Goal: Task Accomplishment & Management: Use online tool/utility

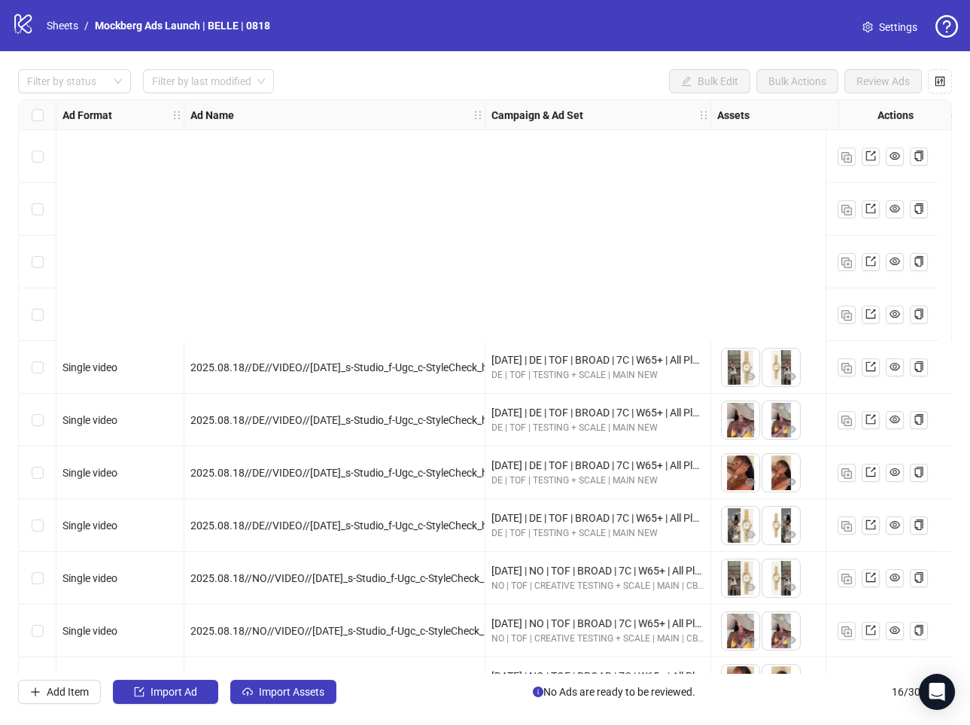
scroll to position [305, 0]
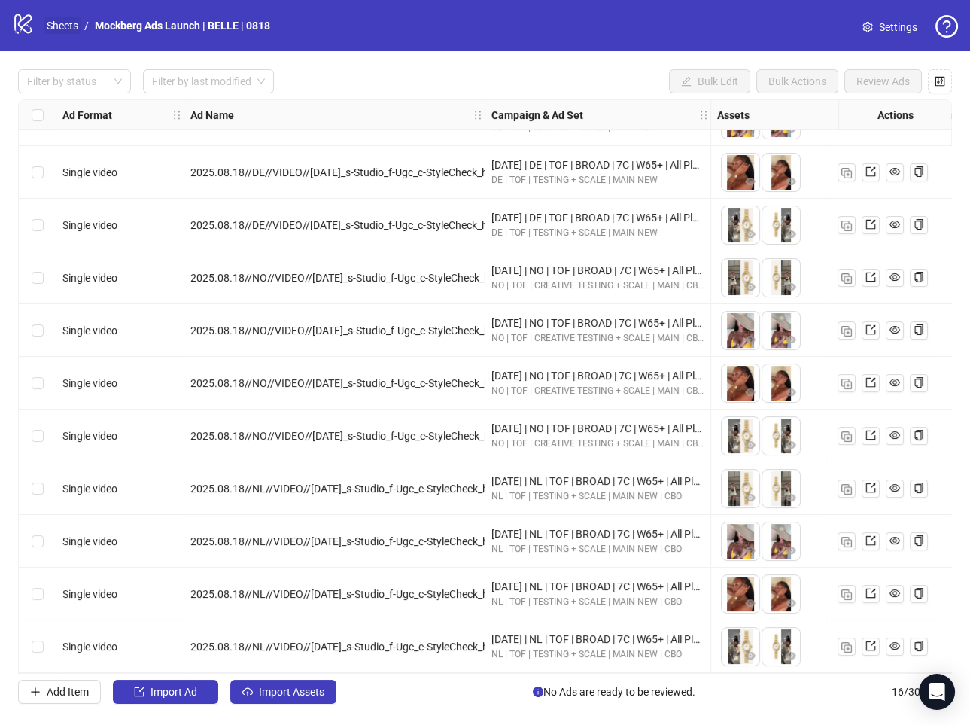
click at [73, 28] on link "Sheets" at bounding box center [63, 25] width 38 height 17
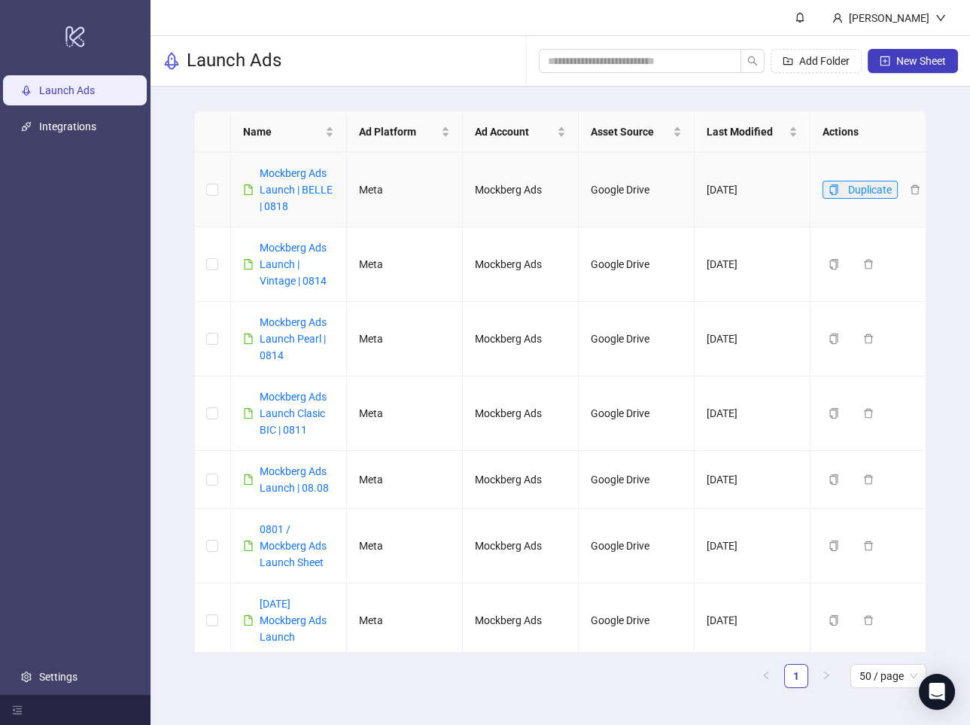
click at [834, 190] on icon "copy" at bounding box center [833, 189] width 11 height 11
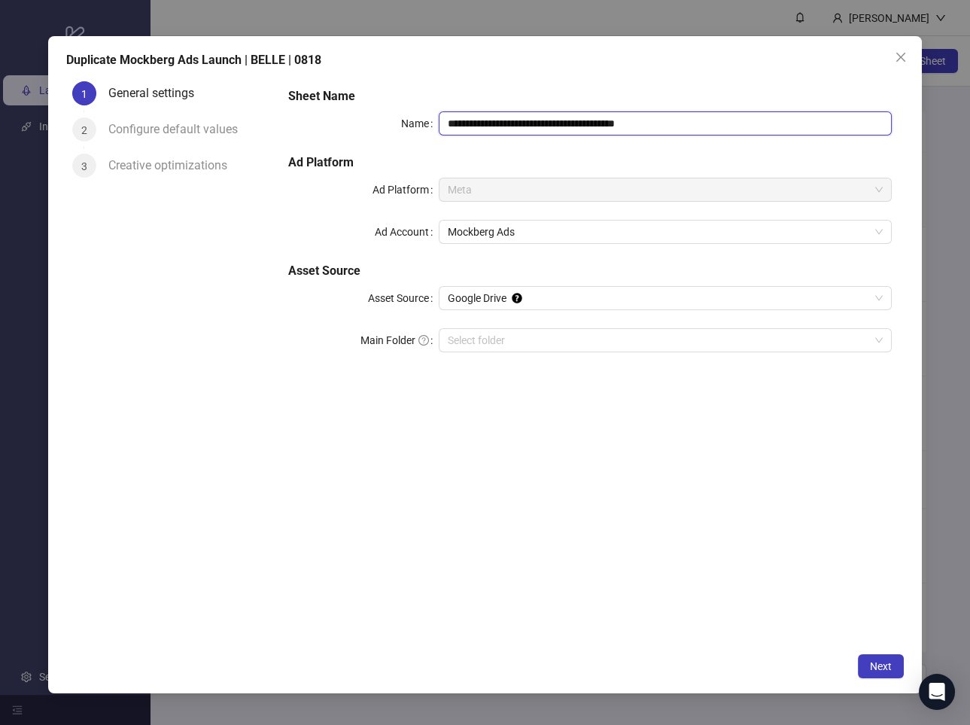
drag, startPoint x: 633, startPoint y: 127, endPoint x: 706, endPoint y: 126, distance: 73.7
click at [706, 126] on input "**********" at bounding box center [665, 123] width 453 height 24
type input "**********"
click at [877, 666] on span "Next" at bounding box center [881, 666] width 22 height 12
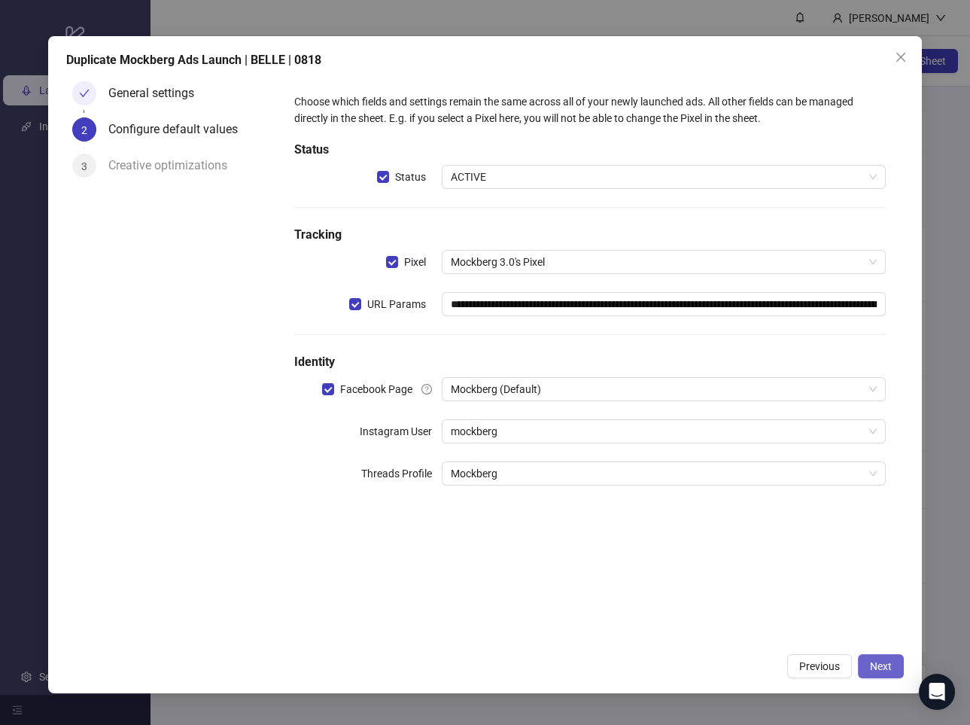
click at [877, 666] on span "Next" at bounding box center [881, 666] width 22 height 12
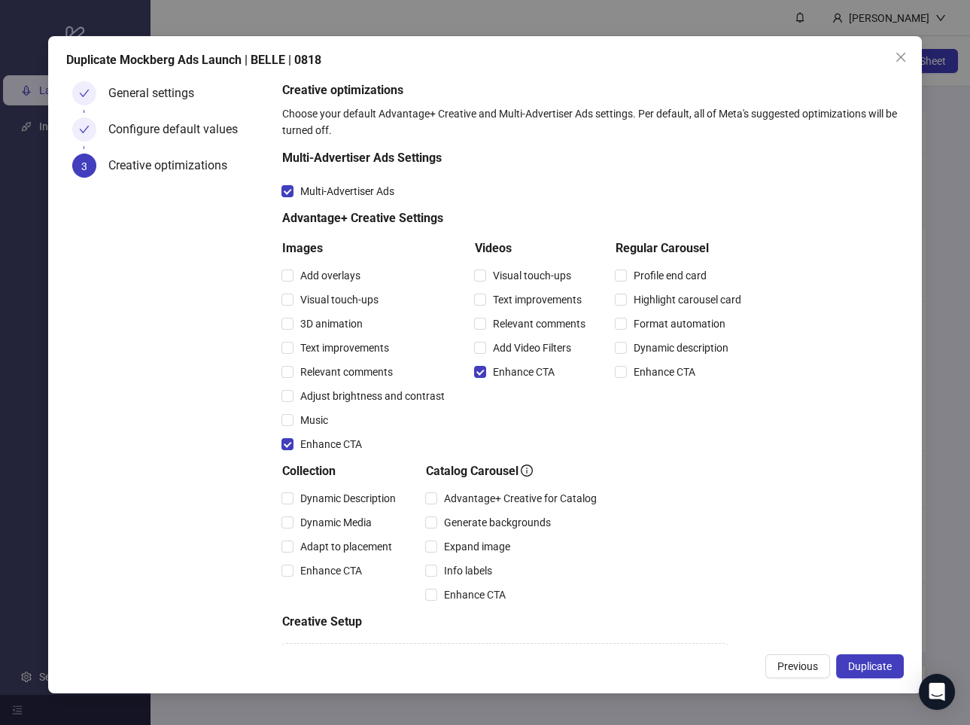
scroll to position [99, 0]
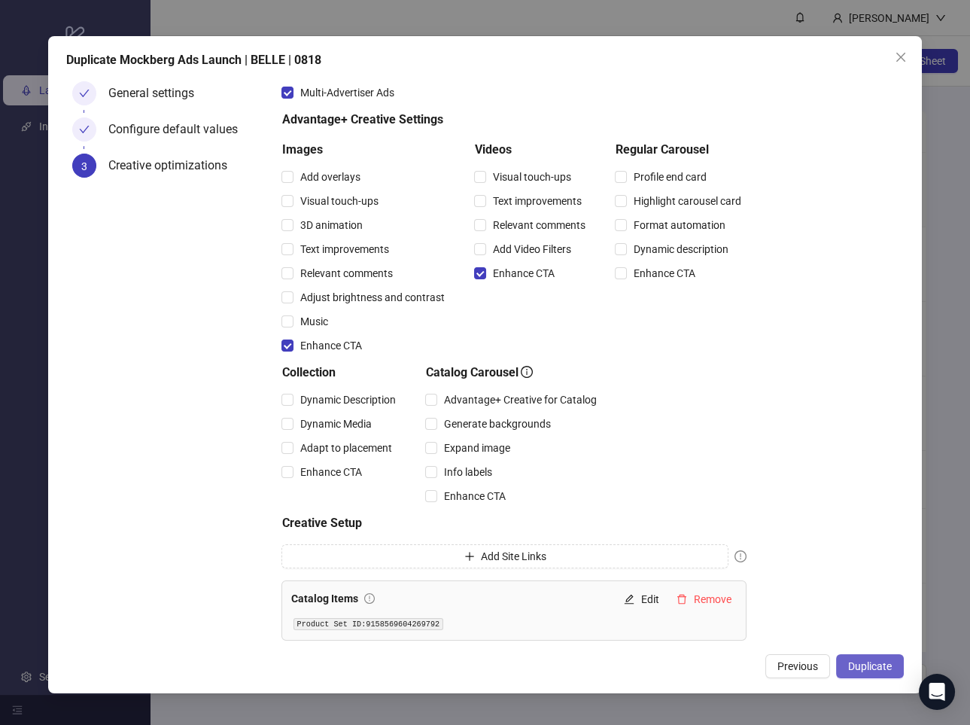
click at [883, 668] on span "Duplicate" at bounding box center [870, 666] width 44 height 12
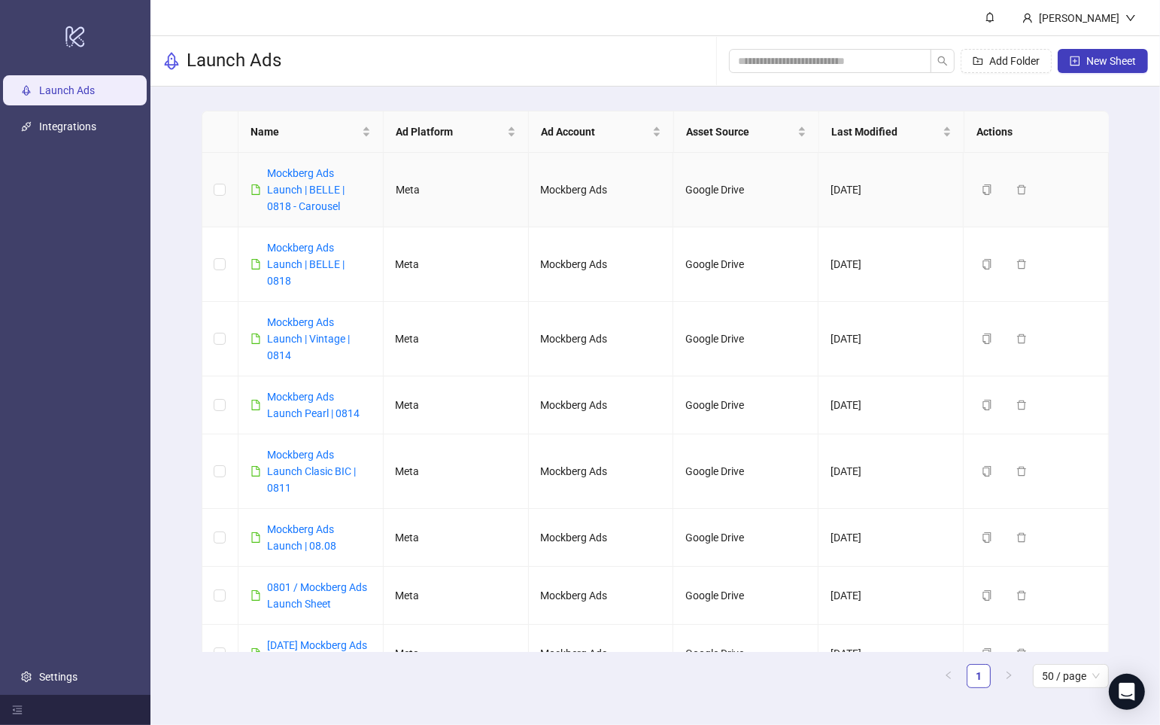
click at [324, 196] on div "Mockberg Ads Launch | BELLE | 0818 - Carousel" at bounding box center [319, 190] width 104 height 50
click at [321, 190] on link "Mockberg Ads Launch | BELLE | 0818 - Carousel" at bounding box center [305, 189] width 77 height 45
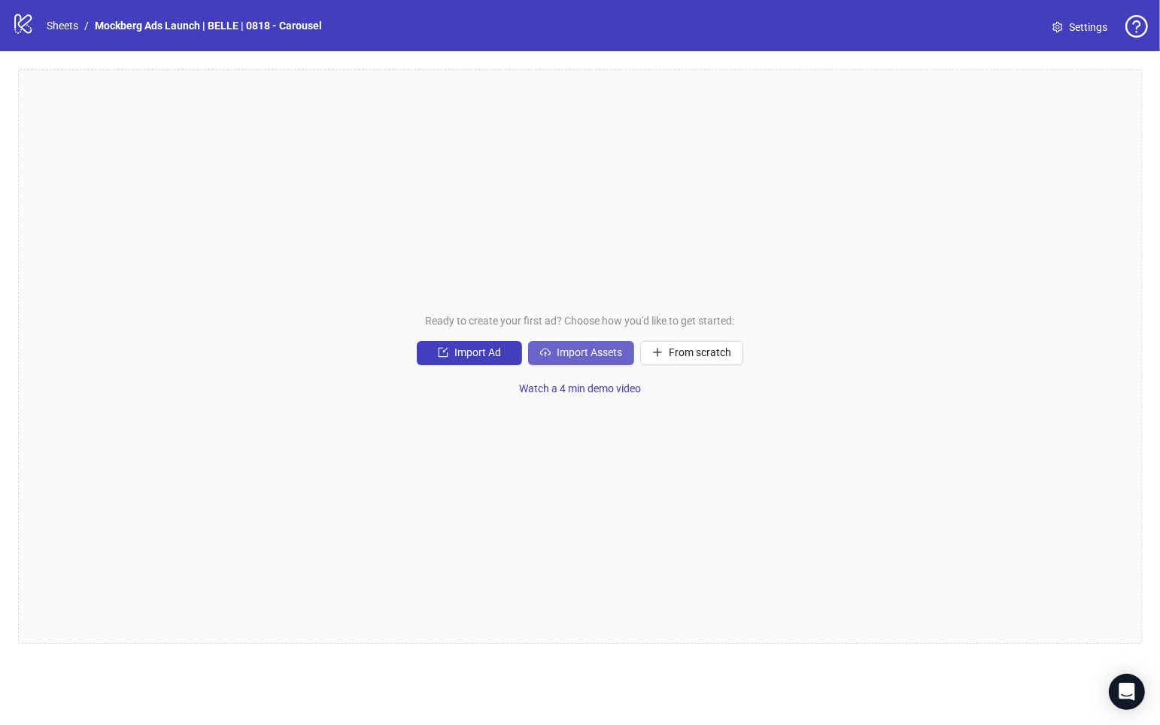
click at [594, 360] on button "Import Assets" at bounding box center [581, 353] width 106 height 24
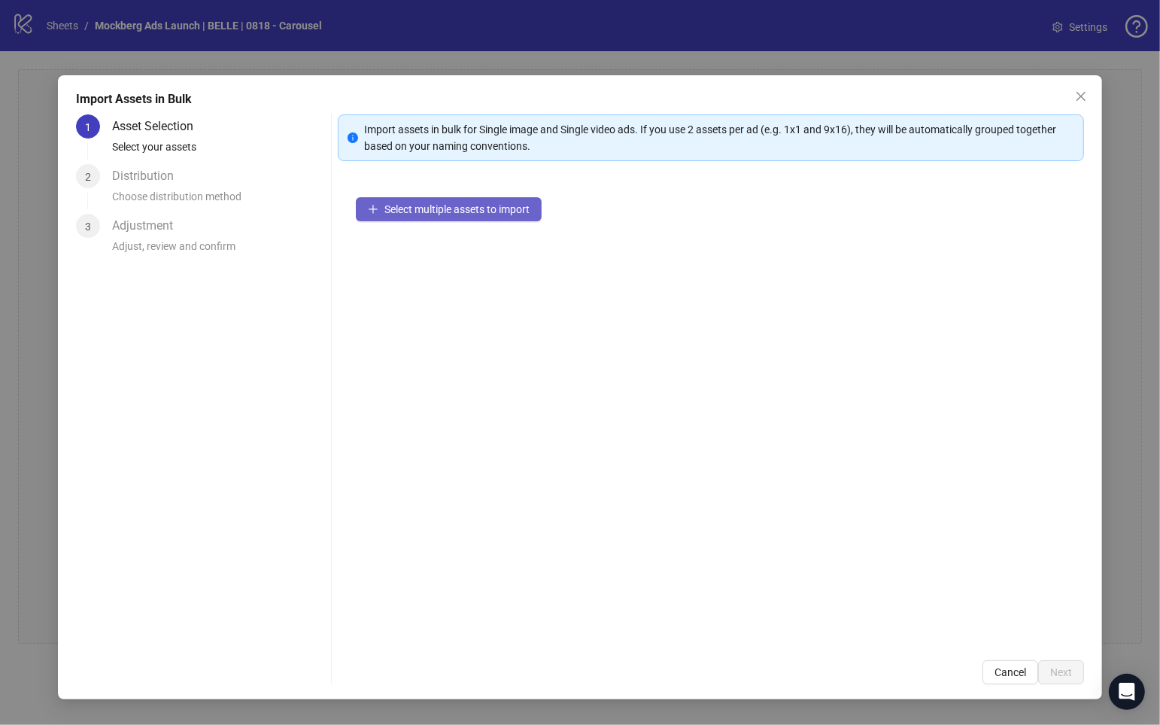
click at [467, 212] on span "Select multiple assets to import" at bounding box center [456, 209] width 145 height 12
click at [969, 683] on button "Cancel" at bounding box center [1011, 672] width 56 height 24
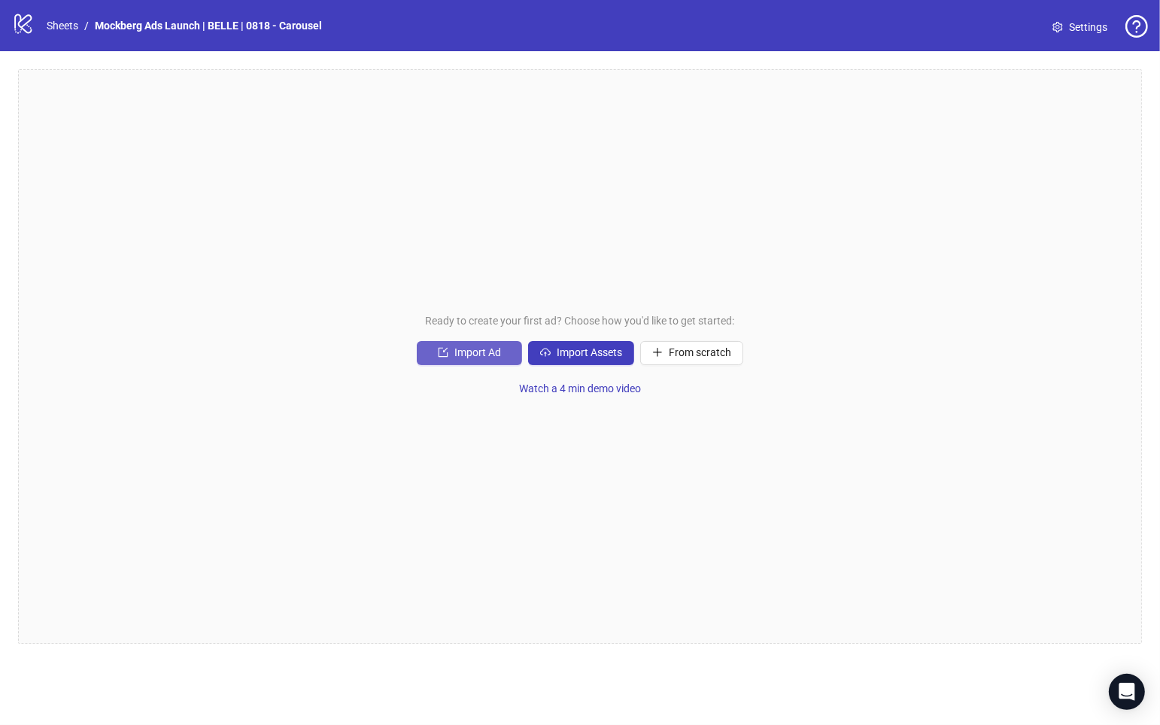
click at [485, 351] on span "Import Ad" at bounding box center [477, 352] width 47 height 12
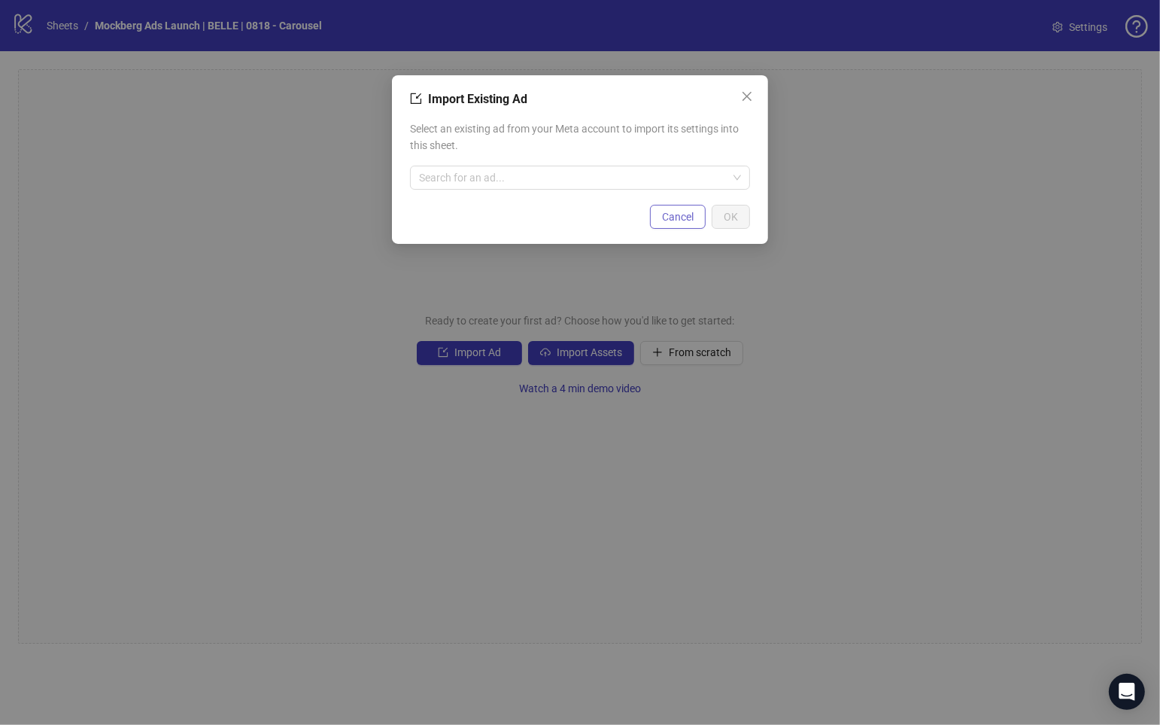
click at [675, 220] on span "Cancel" at bounding box center [678, 217] width 32 height 12
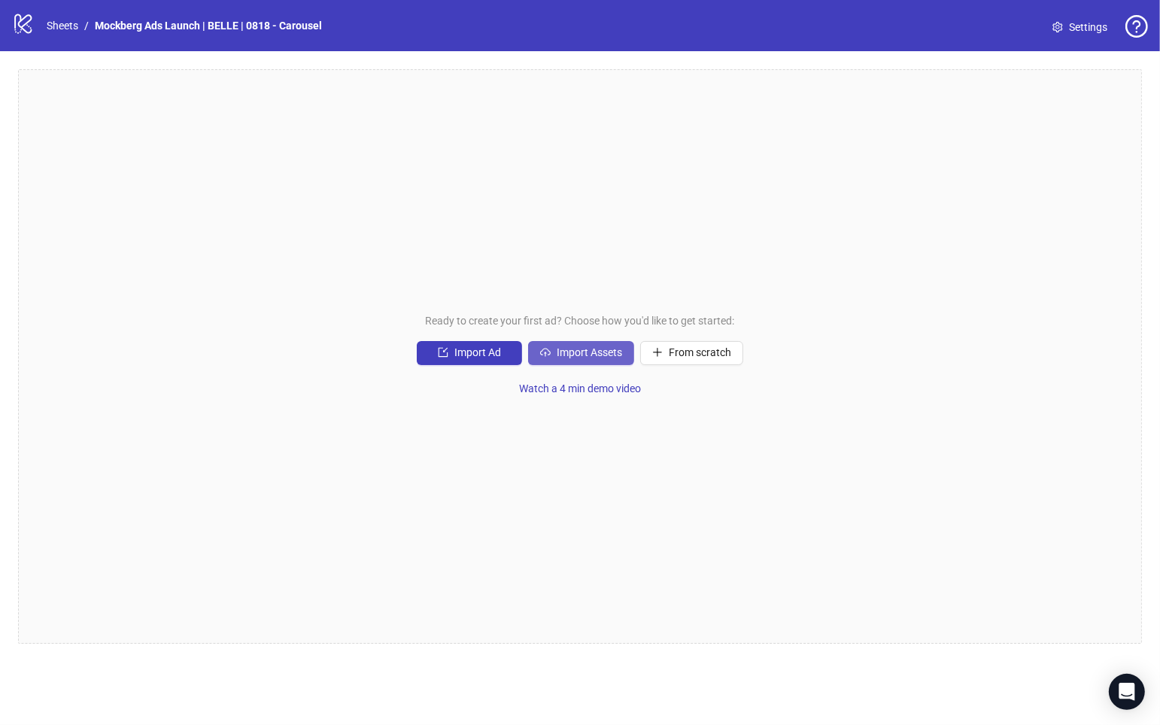
click at [602, 352] on span "Import Assets" at bounding box center [589, 352] width 65 height 12
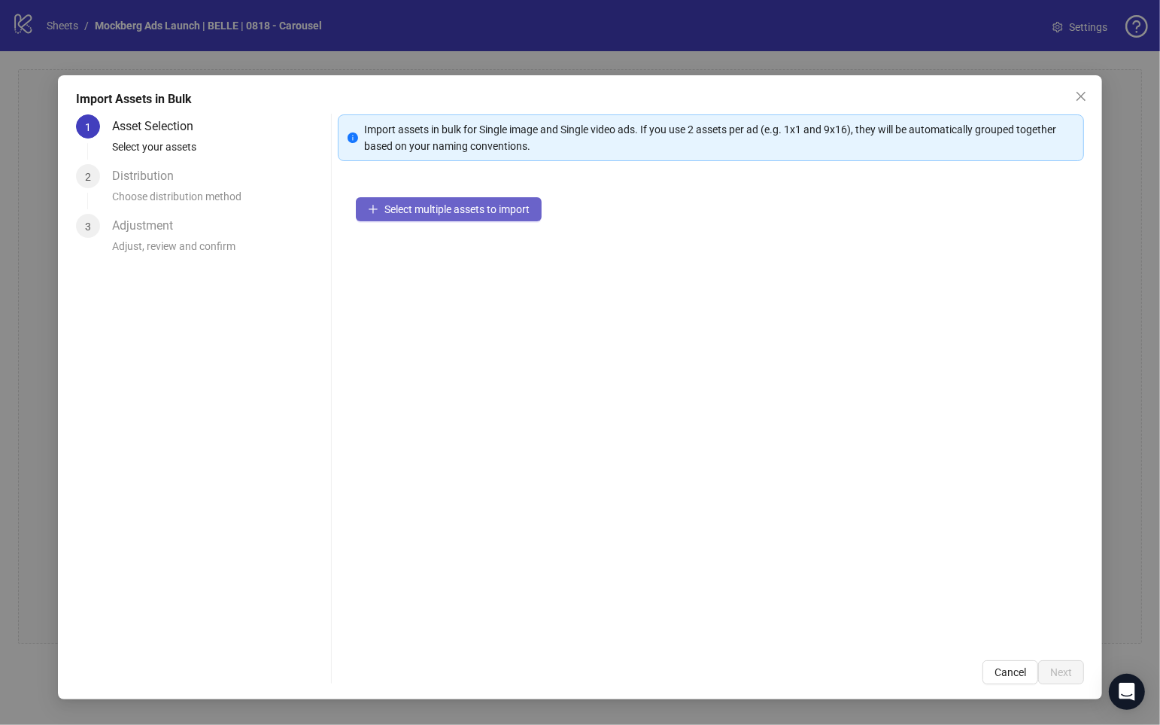
click at [491, 220] on button "Select multiple assets to import" at bounding box center [449, 209] width 186 height 24
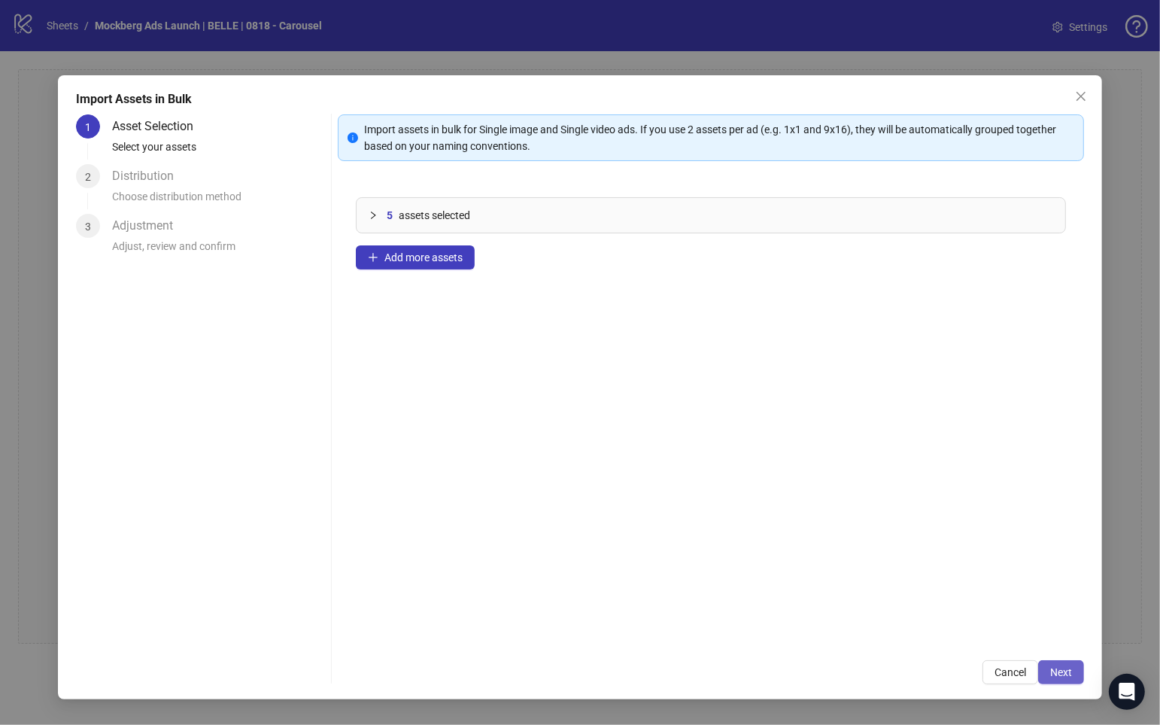
click at [969, 670] on span "Next" at bounding box center [1061, 672] width 22 height 12
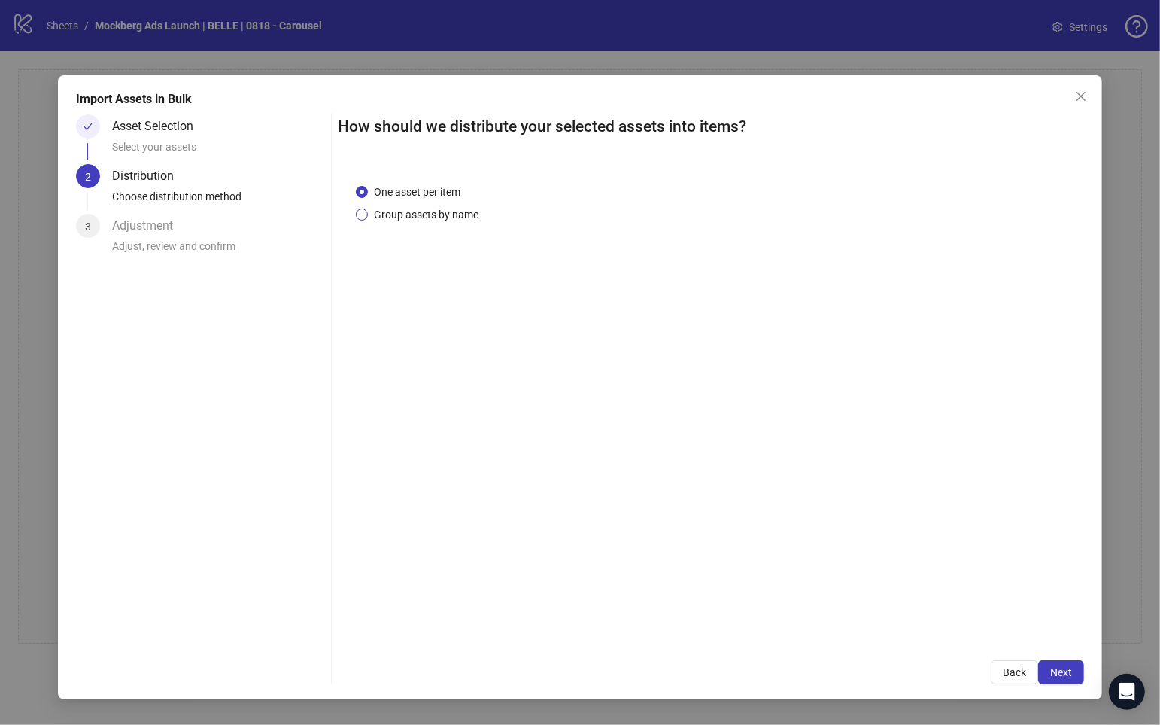
click at [482, 211] on span "Group assets by name" at bounding box center [426, 214] width 117 height 17
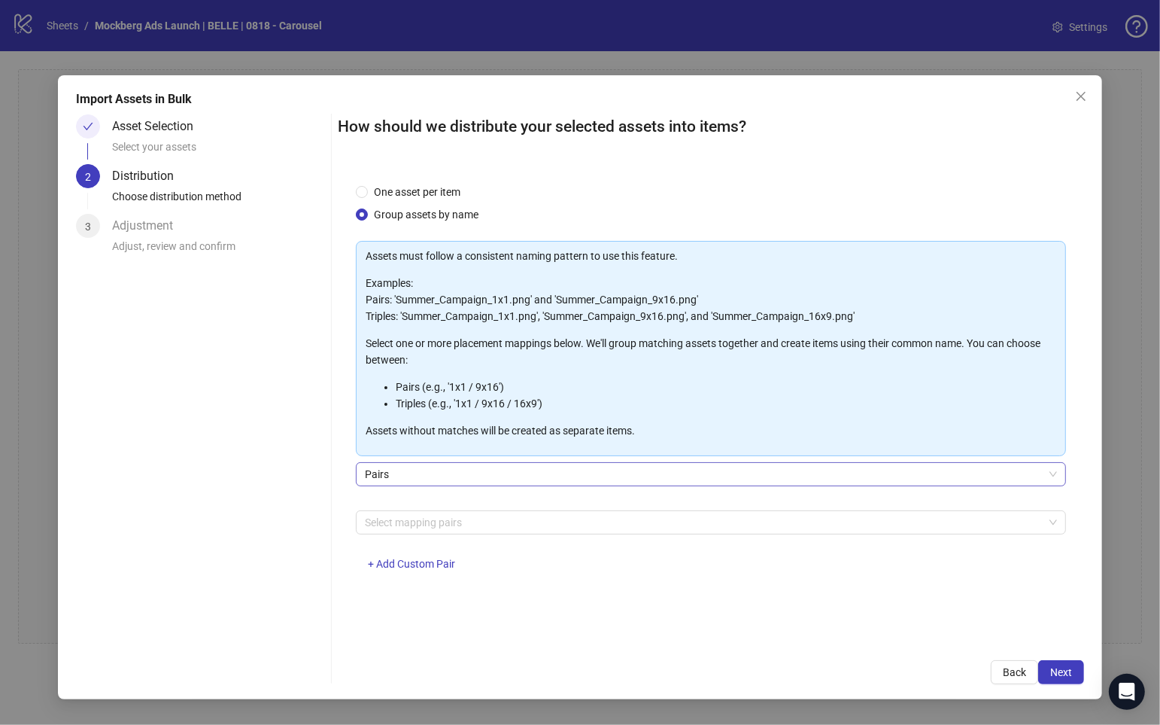
click at [543, 467] on span "Pairs" at bounding box center [711, 474] width 692 height 23
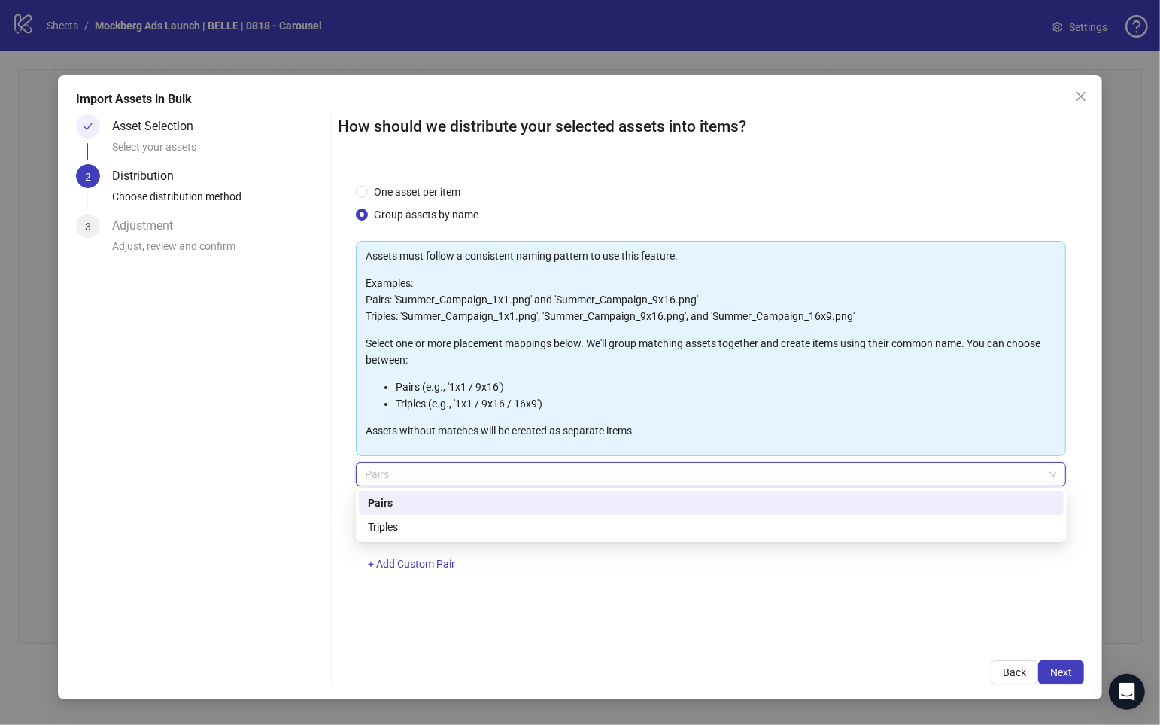
click at [553, 202] on div "One asset per item Group assets by name" at bounding box center [711, 203] width 710 height 39
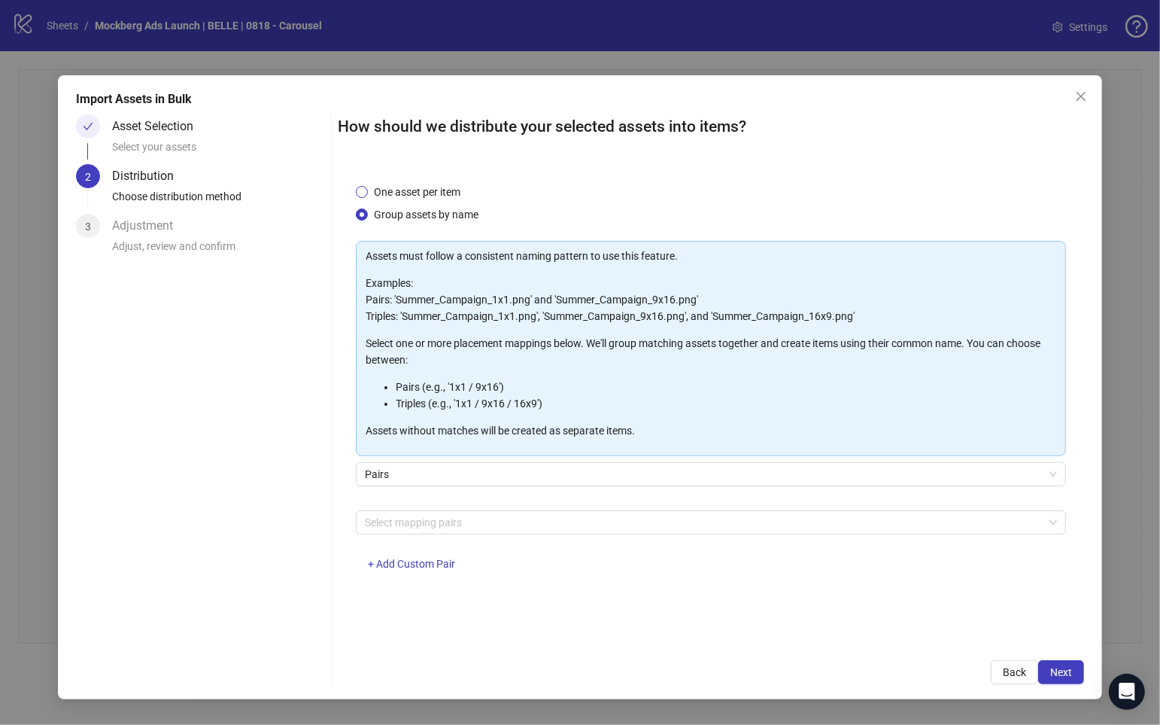
click at [448, 196] on span "One asset per item" at bounding box center [417, 192] width 99 height 17
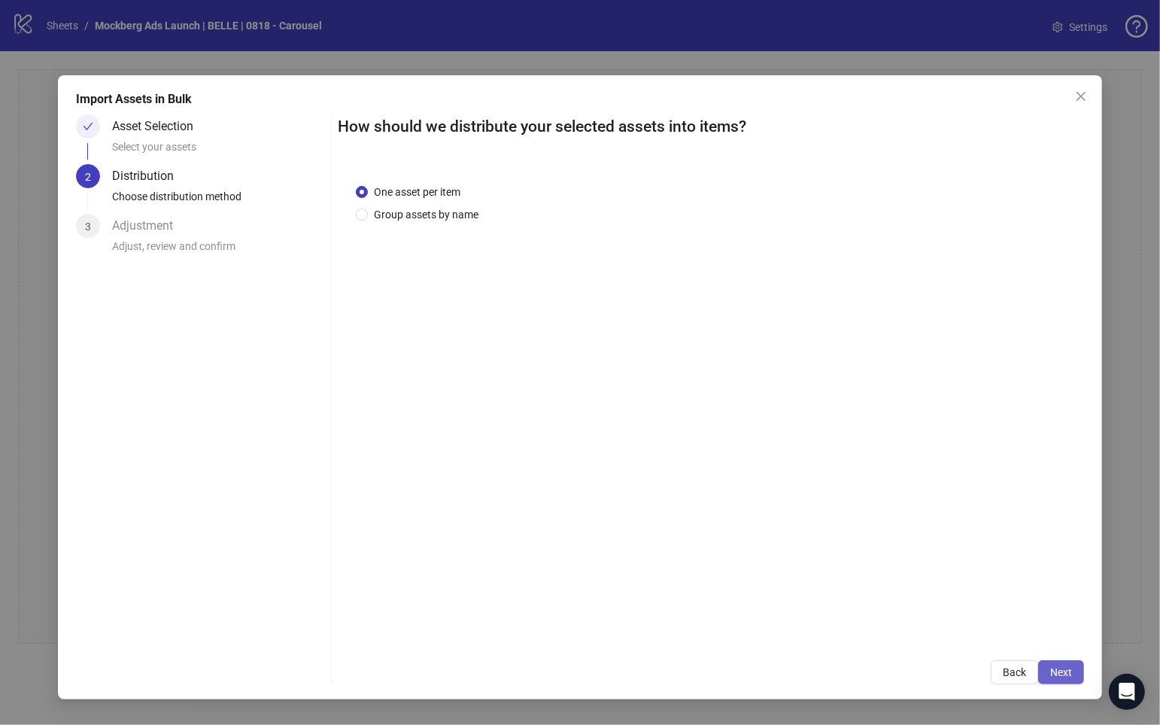
click at [969, 676] on span "Next" at bounding box center [1061, 672] width 22 height 12
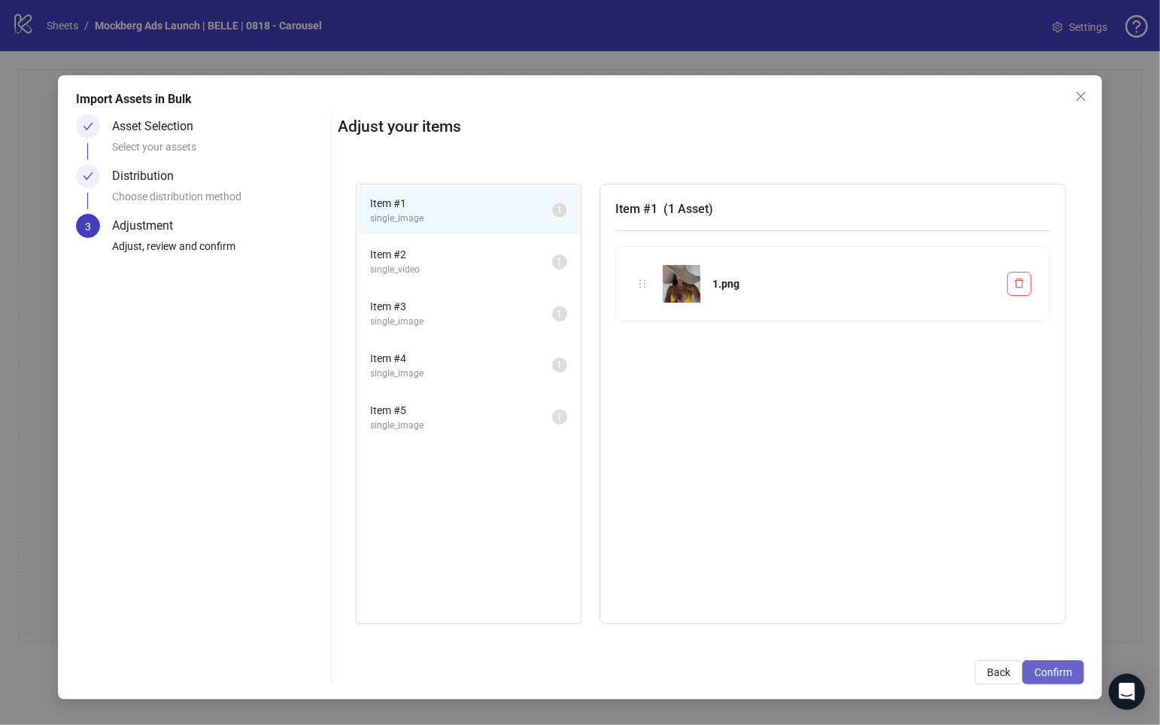
click at [969, 671] on span "Confirm" at bounding box center [1054, 672] width 38 height 12
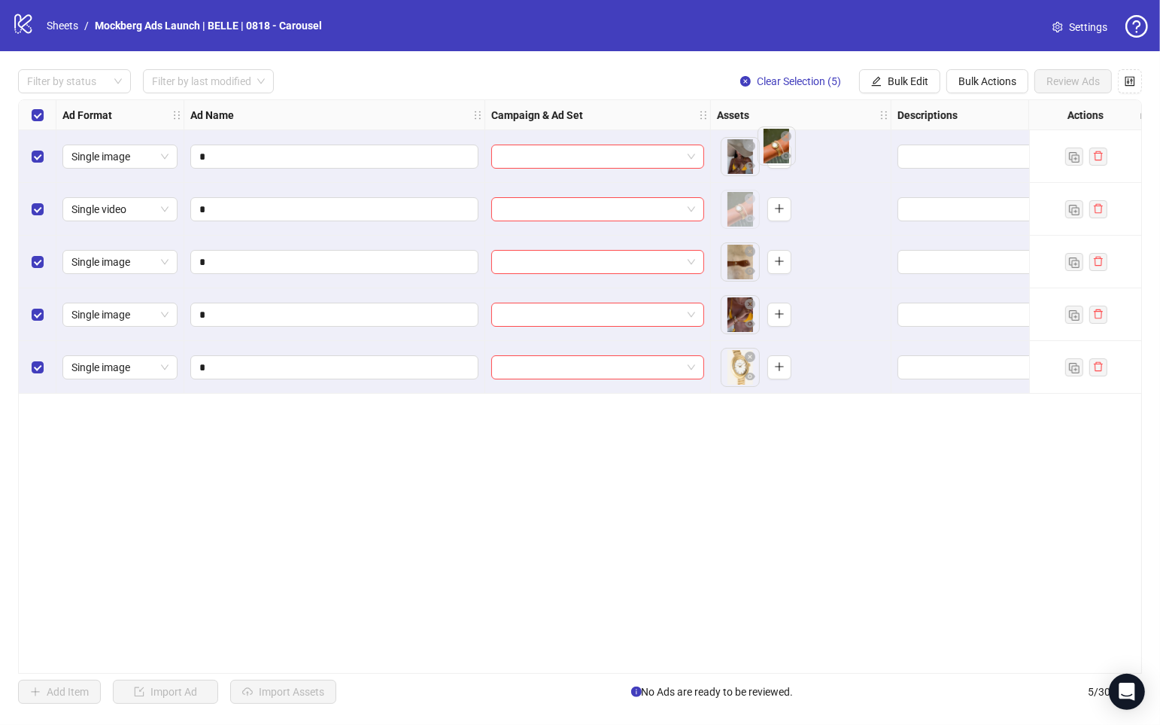
drag, startPoint x: 737, startPoint y: 212, endPoint x: 773, endPoint y: 150, distance: 71.1
click at [773, 150] on body "logo/logo-mobile Sheets / Mockberg Ads Launch | BELLE | 0818 - Carousel Setting…" at bounding box center [580, 362] width 1160 height 725
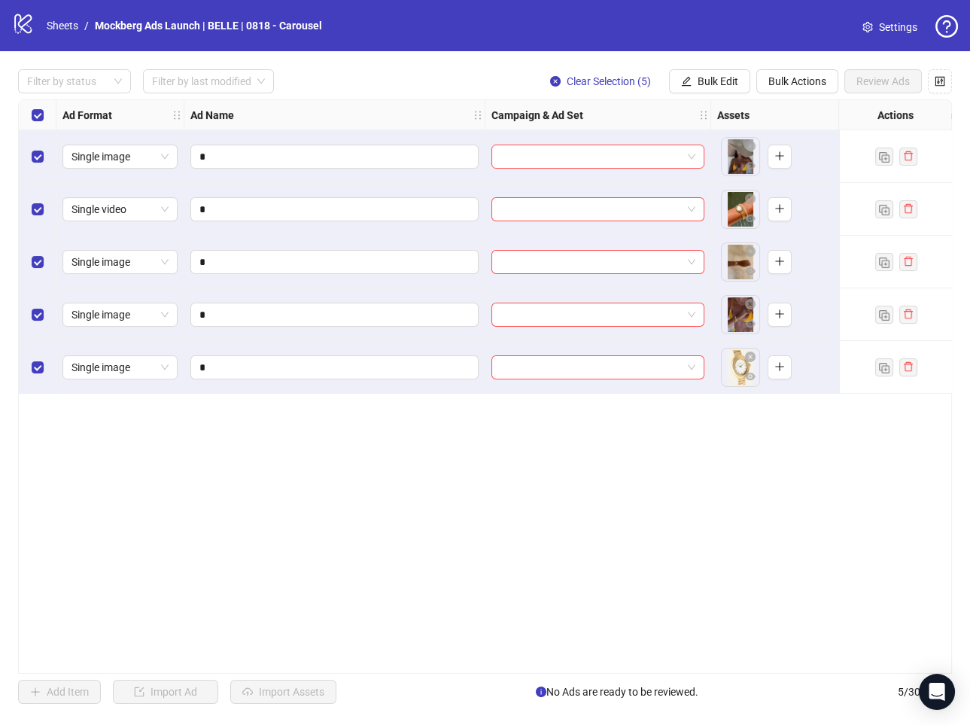
click at [245, 463] on div "Ad Format Ad Name Campaign & Ad Set Assets Descriptions Headlines Primary Texts…" at bounding box center [485, 386] width 934 height 574
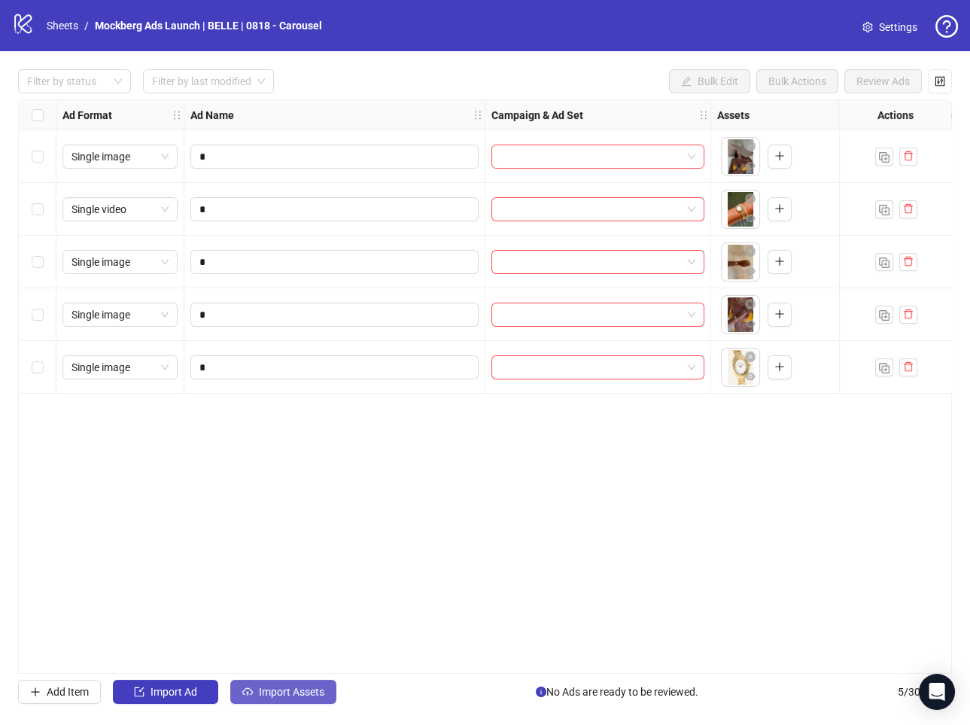
click at [278, 695] on span "Import Assets" at bounding box center [291, 691] width 65 height 12
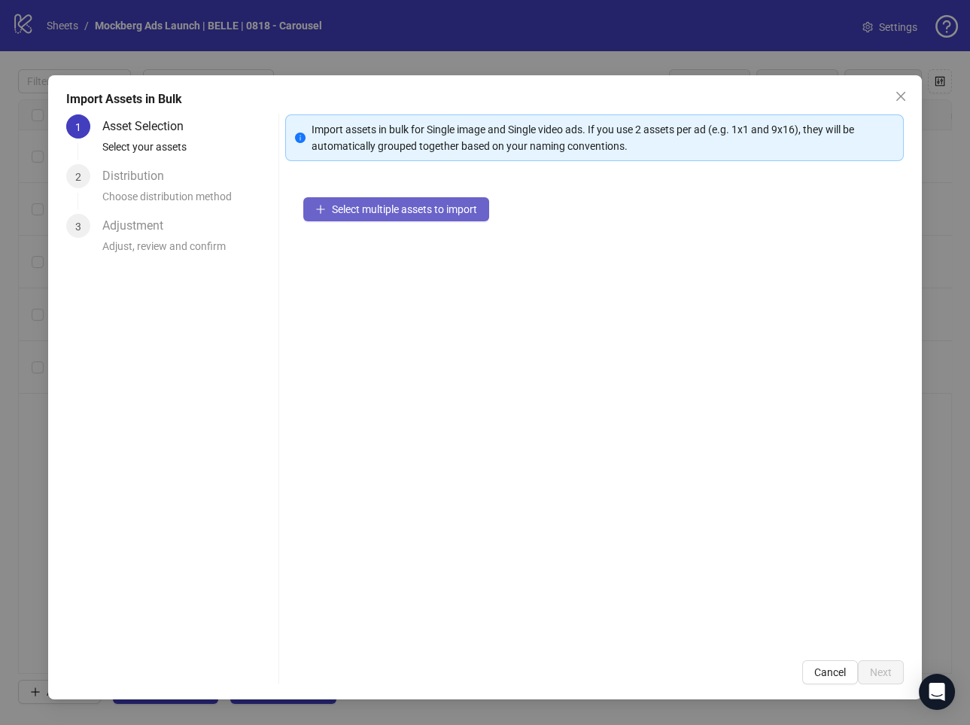
click at [428, 209] on span "Select multiple assets to import" at bounding box center [404, 209] width 145 height 12
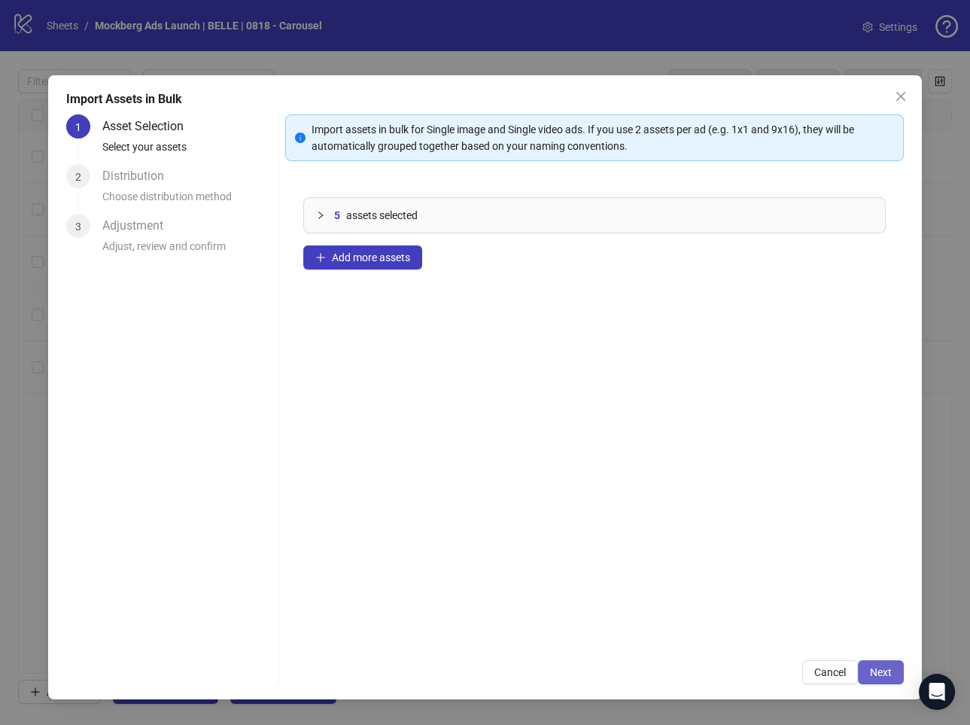
click at [884, 678] on button "Next" at bounding box center [881, 672] width 46 height 24
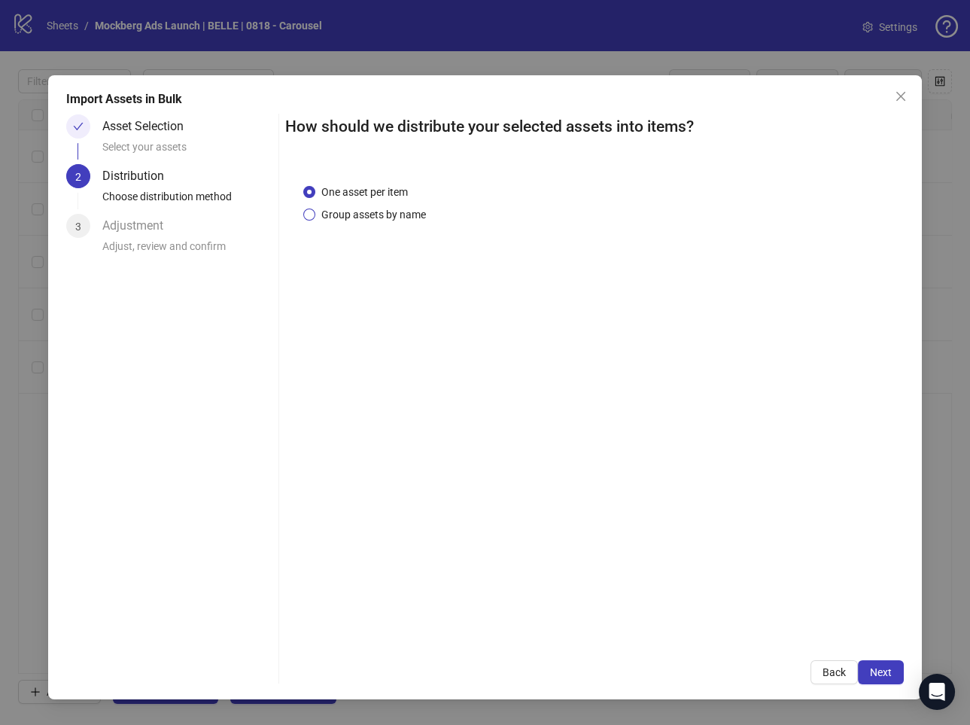
click at [402, 214] on span "Group assets by name" at bounding box center [373, 214] width 117 height 17
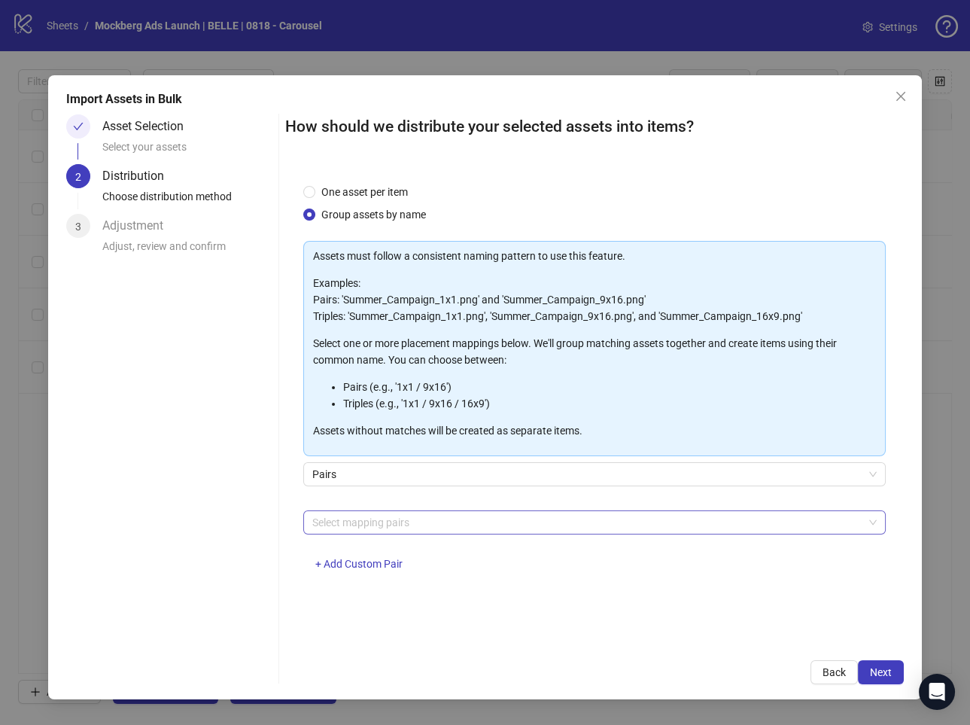
click at [567, 521] on div at bounding box center [586, 522] width 560 height 21
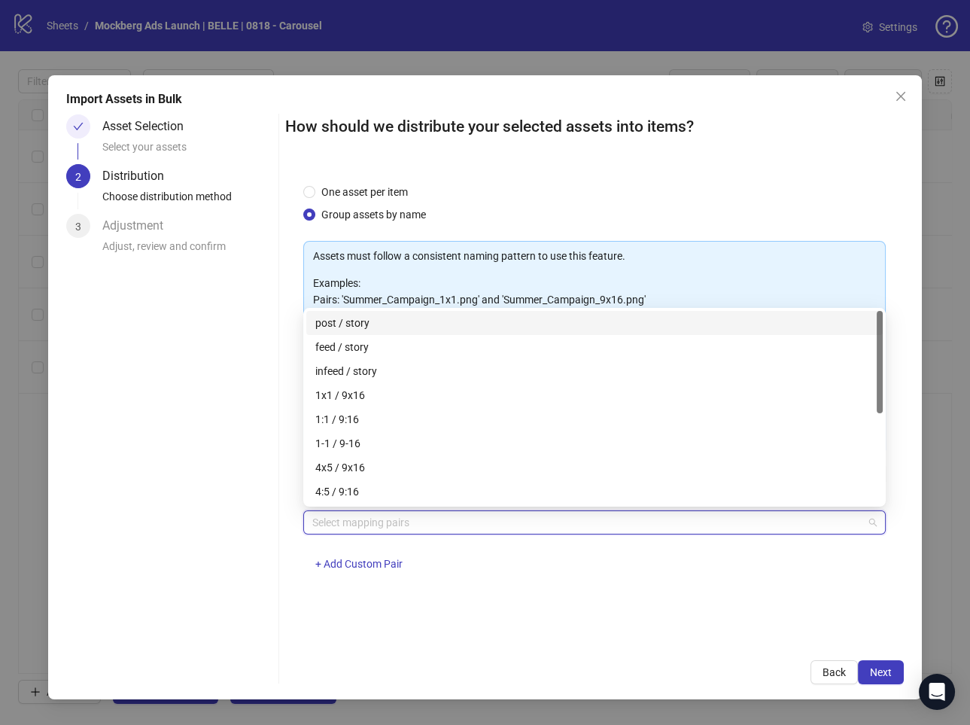
click at [580, 597] on div "One asset per item Group assets by name Assets must follow a consistent naming …" at bounding box center [594, 404] width 618 height 476
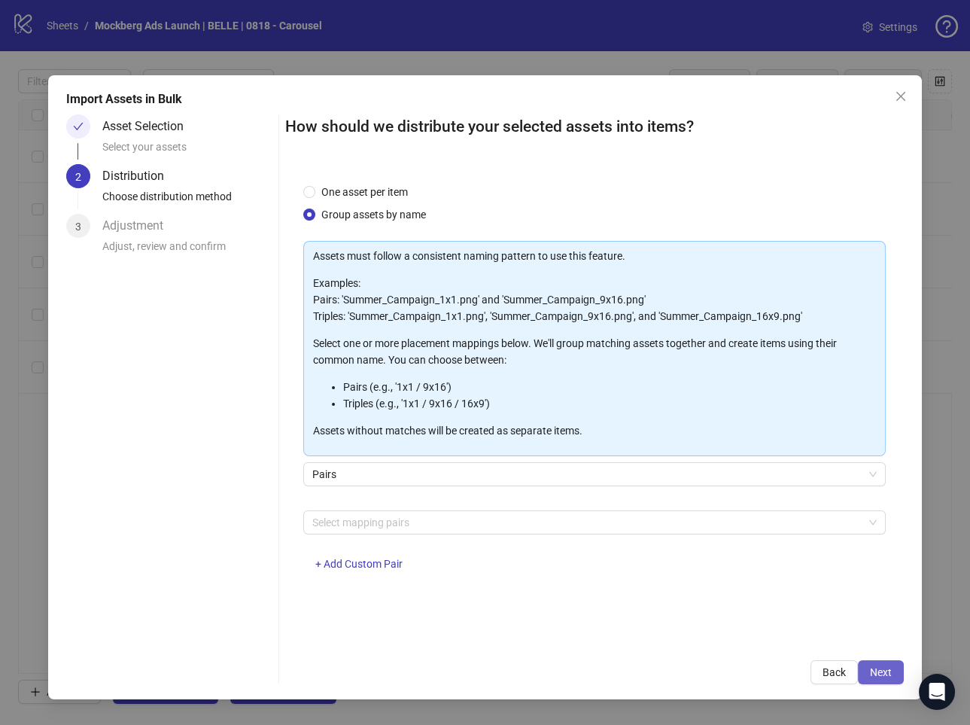
click at [877, 667] on span "Next" at bounding box center [881, 672] width 22 height 12
click at [519, 533] on div "Select mapping pairs" at bounding box center [594, 522] width 582 height 24
click at [485, 518] on div at bounding box center [586, 522] width 560 height 21
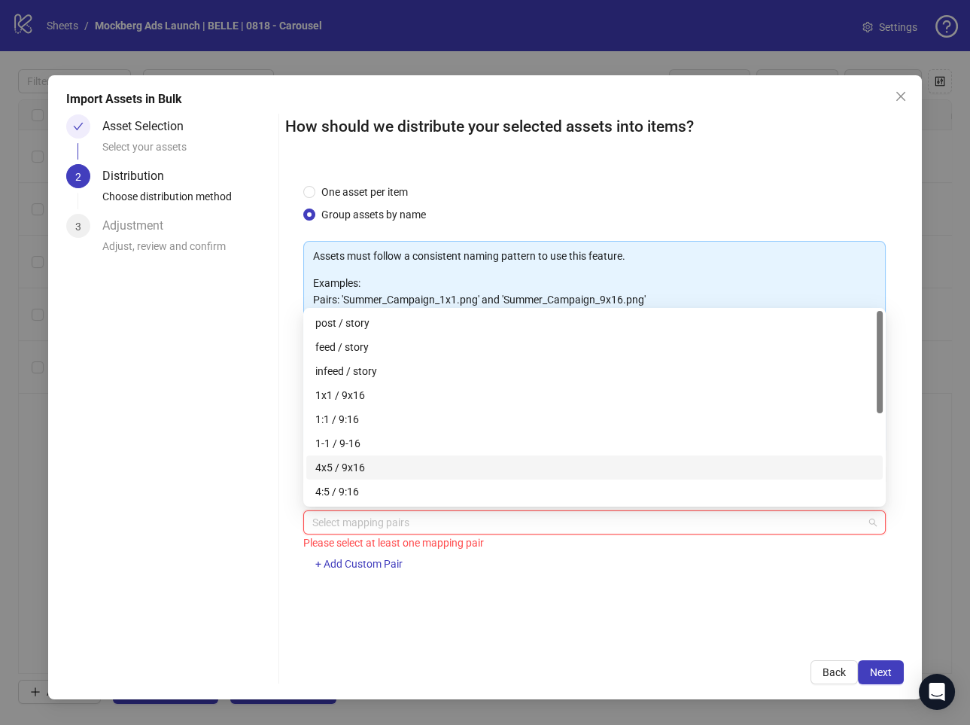
click at [460, 471] on div "4x5 / 9x16" at bounding box center [594, 467] width 558 height 17
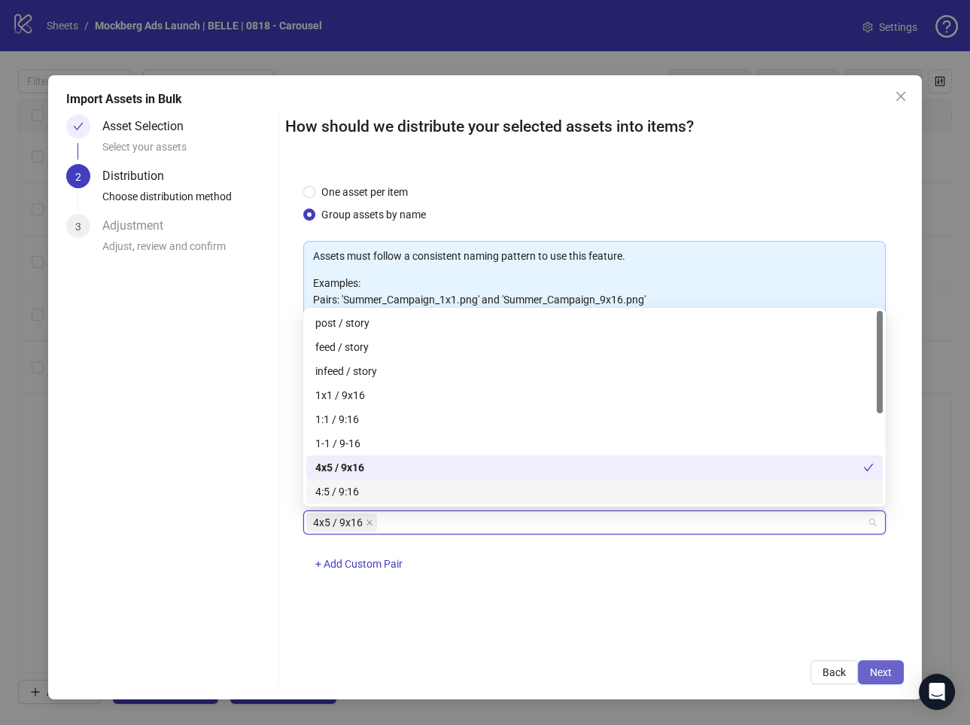
click at [881, 663] on button "Next" at bounding box center [881, 672] width 46 height 24
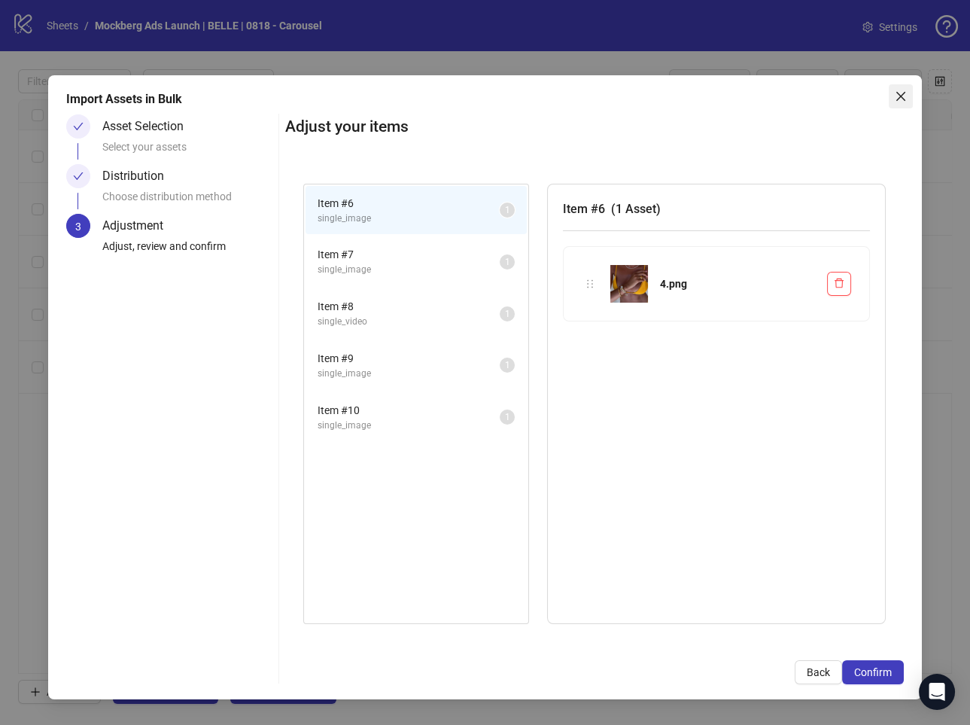
click at [892, 94] on span "Close" at bounding box center [901, 96] width 24 height 12
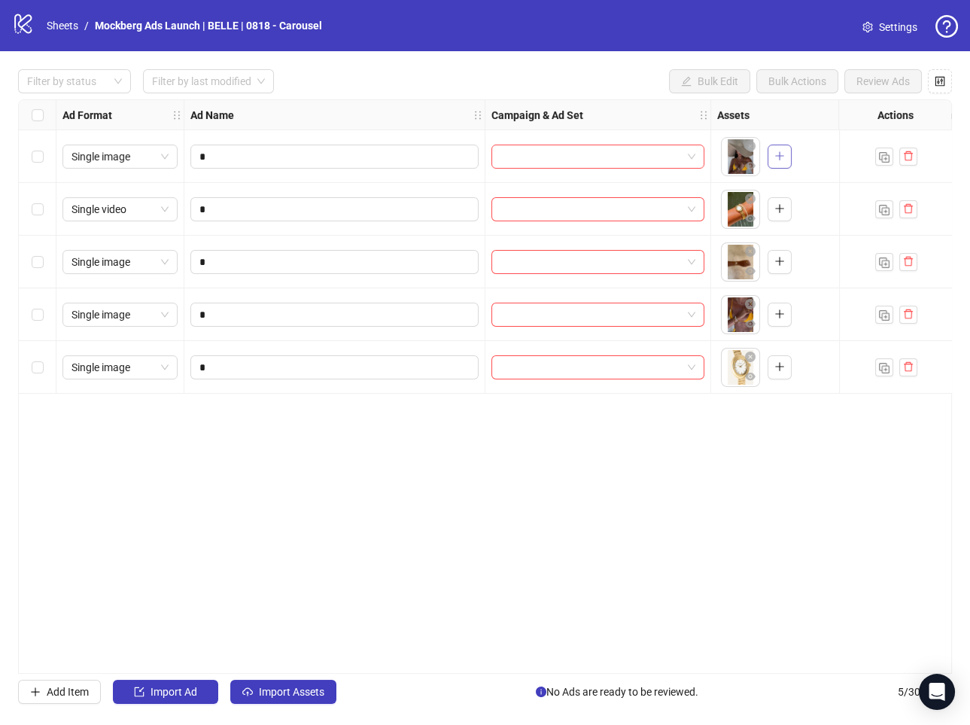
click at [774, 156] on icon "plus" at bounding box center [779, 155] width 11 height 11
click at [912, 211] on icon "delete" at bounding box center [908, 208] width 11 height 11
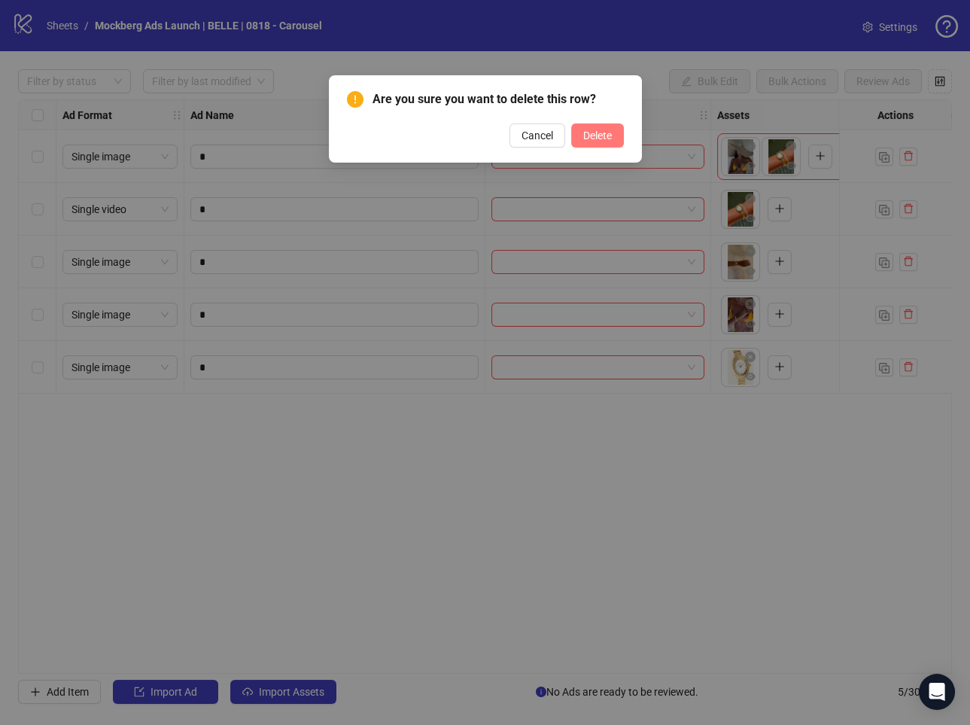
click at [597, 133] on span "Delete" at bounding box center [597, 135] width 29 height 12
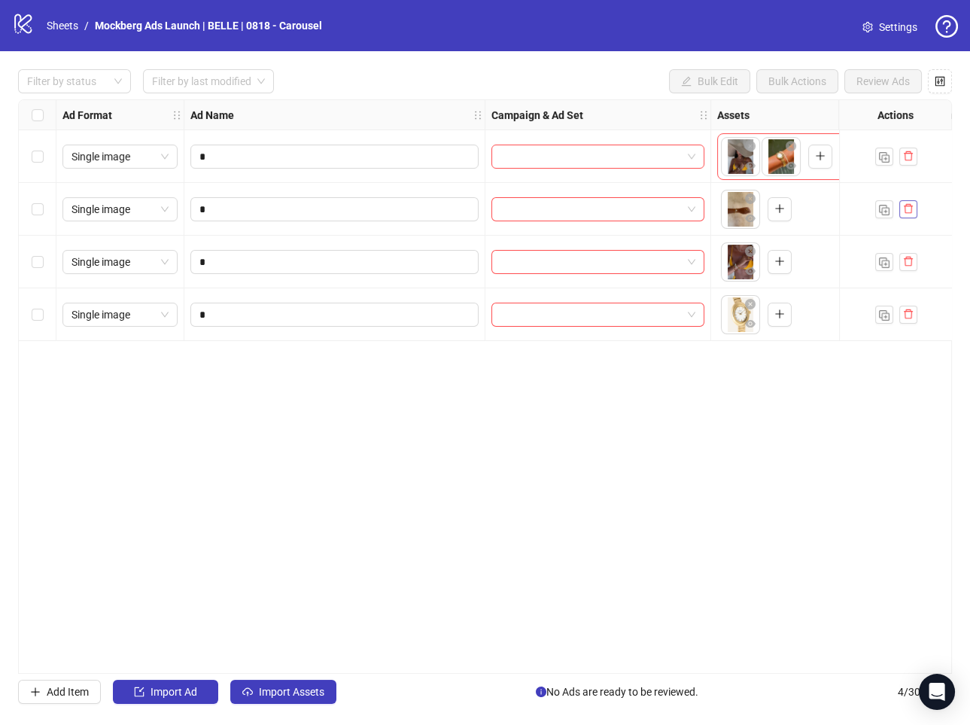
click at [907, 211] on icon "delete" at bounding box center [908, 208] width 11 height 11
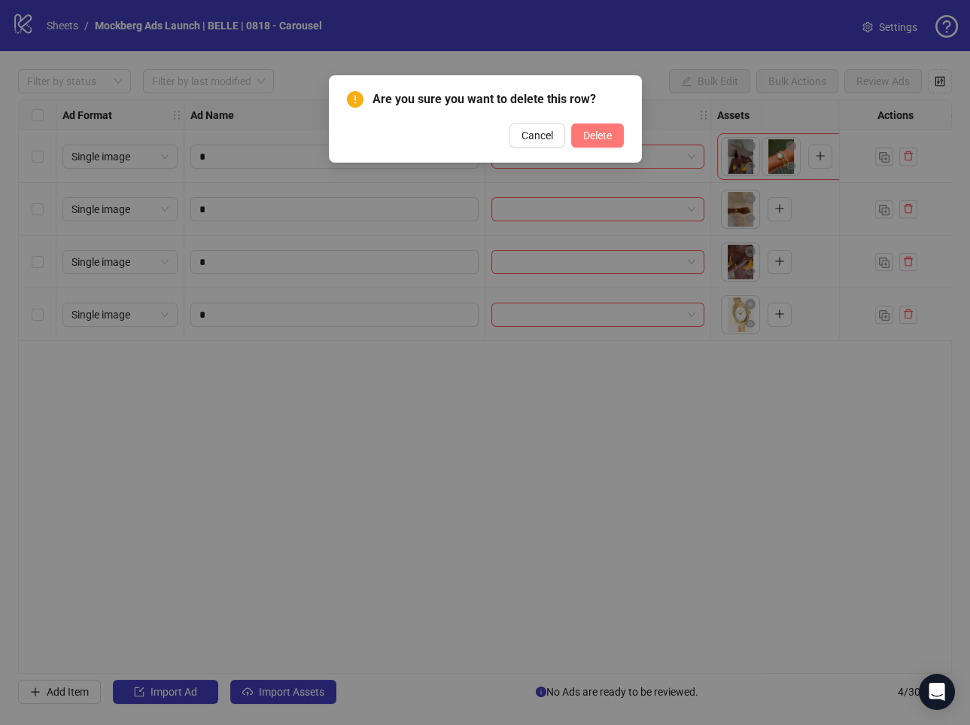
click at [601, 144] on button "Delete" at bounding box center [597, 135] width 53 height 24
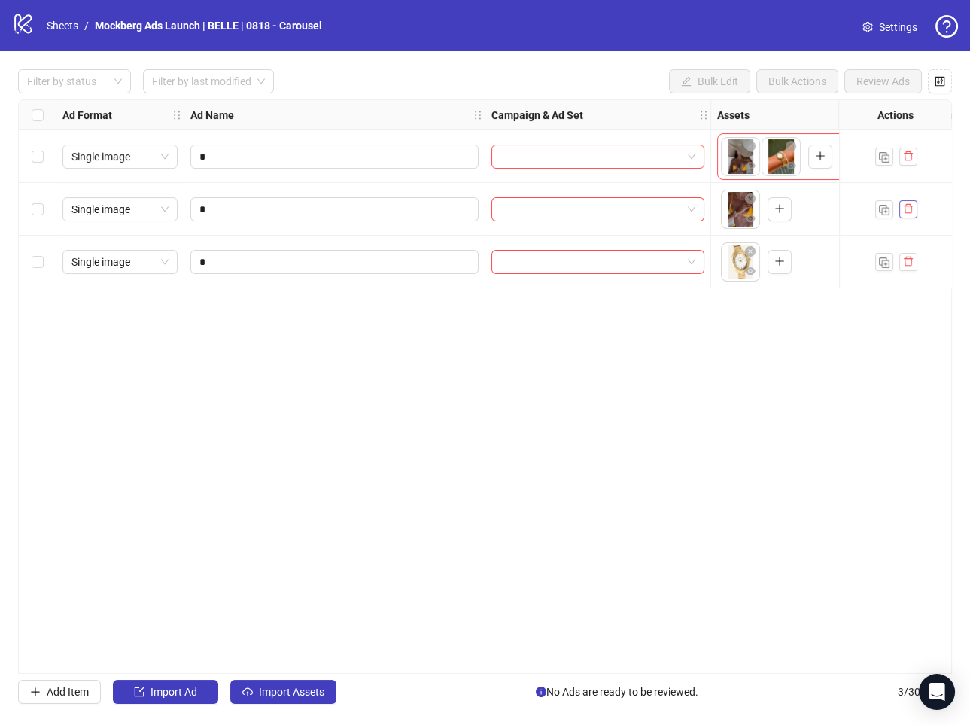
click at [908, 214] on span "button" at bounding box center [908, 208] width 11 height 12
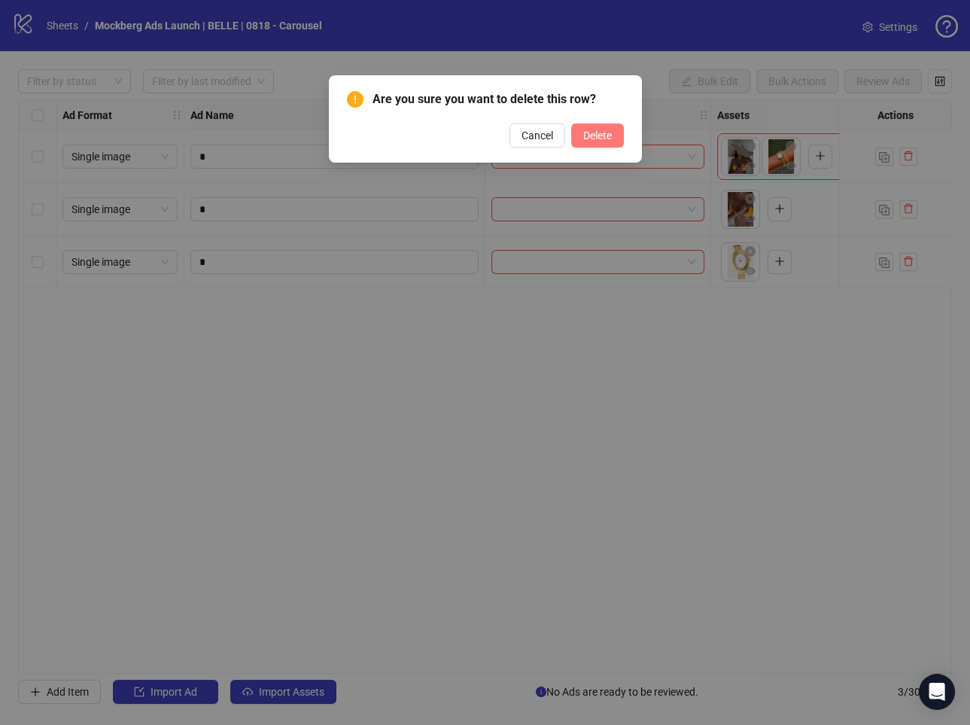
click at [597, 146] on button "Delete" at bounding box center [597, 135] width 53 height 24
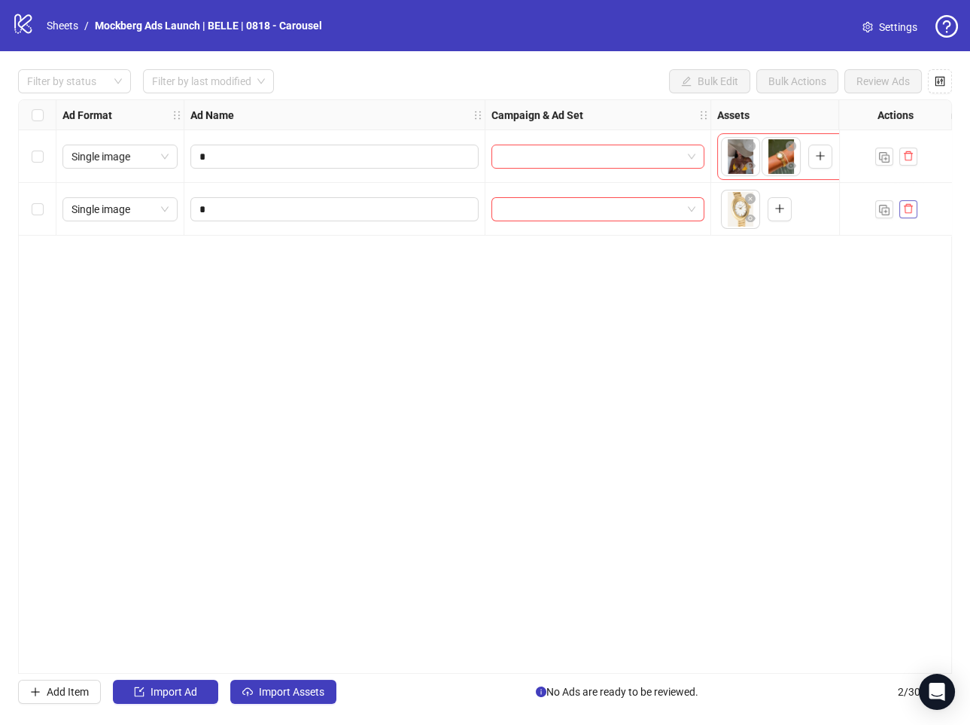
click at [913, 211] on button "button" at bounding box center [908, 209] width 18 height 18
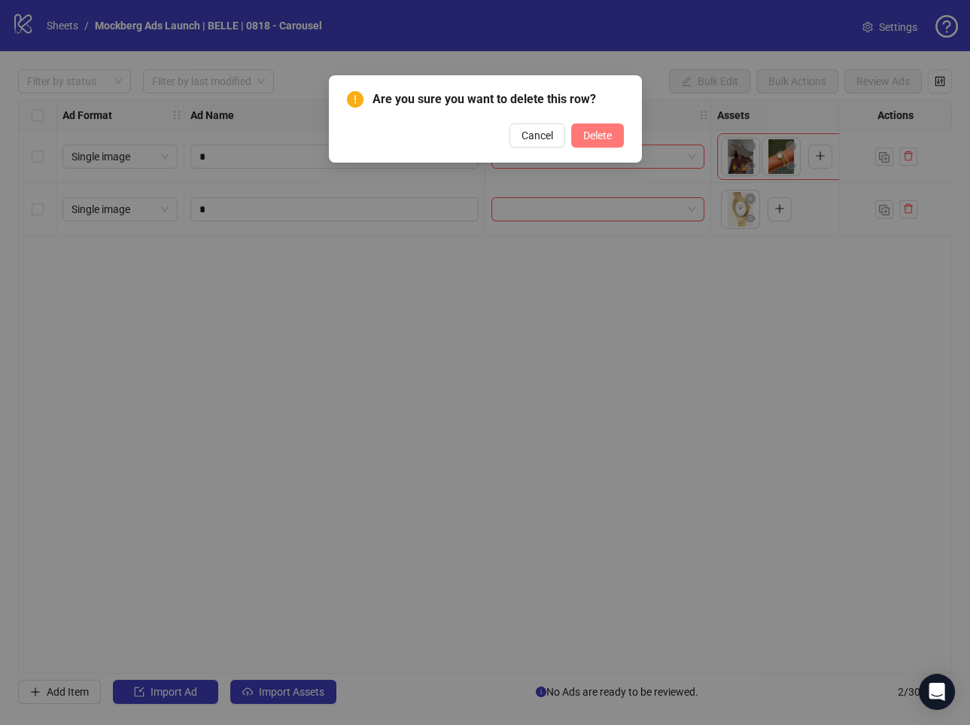
click at [601, 142] on button "Delete" at bounding box center [597, 135] width 53 height 24
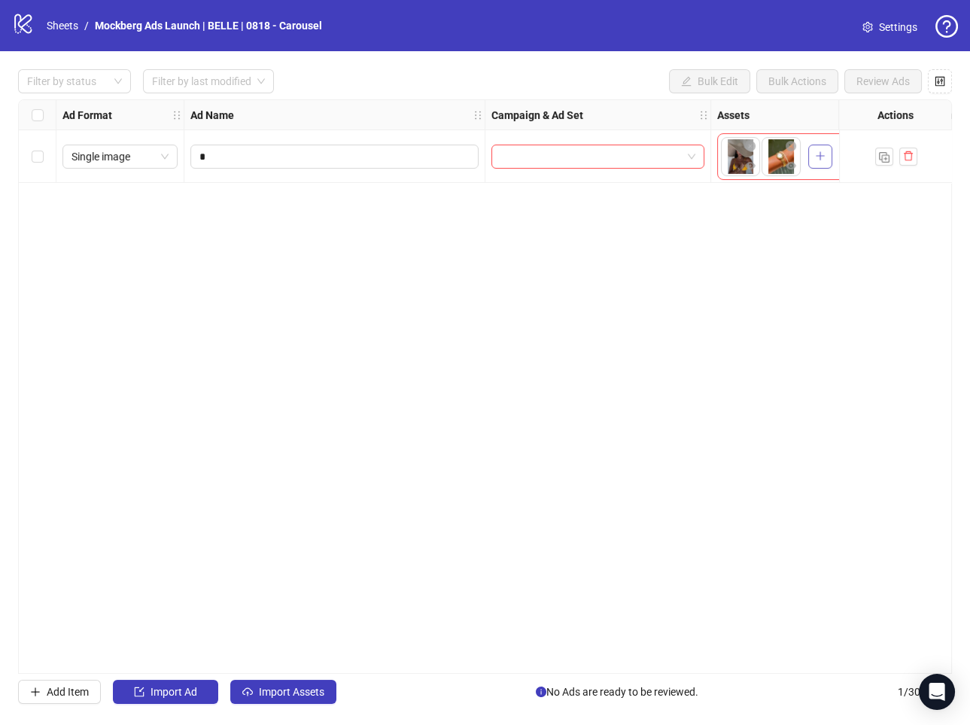
click at [816, 153] on icon "plus" at bounding box center [820, 155] width 11 height 11
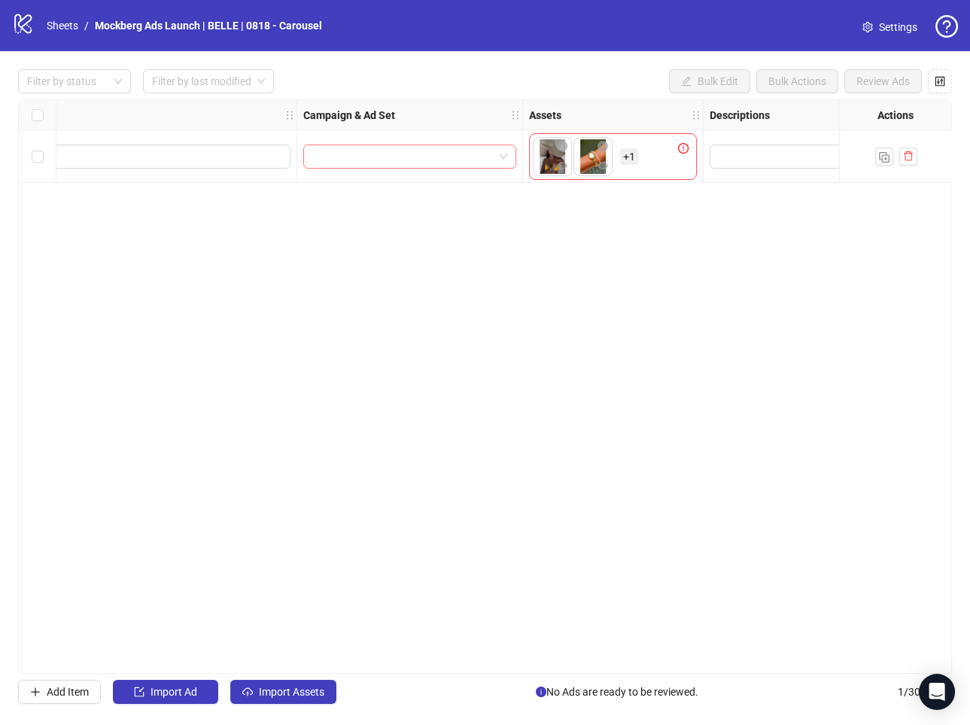
scroll to position [0, 189]
click at [629, 153] on span "+ 1" at bounding box center [628, 156] width 18 height 17
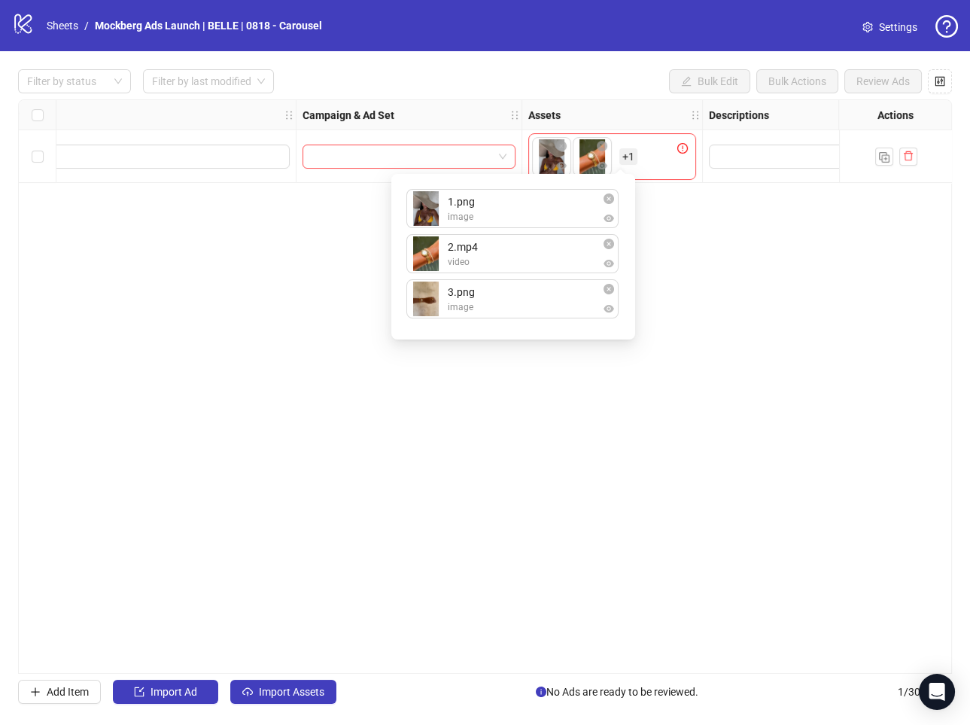
click at [653, 150] on div "To pick up a draggable item, press the space bar. While dragging, use the arrow…" at bounding box center [612, 156] width 168 height 47
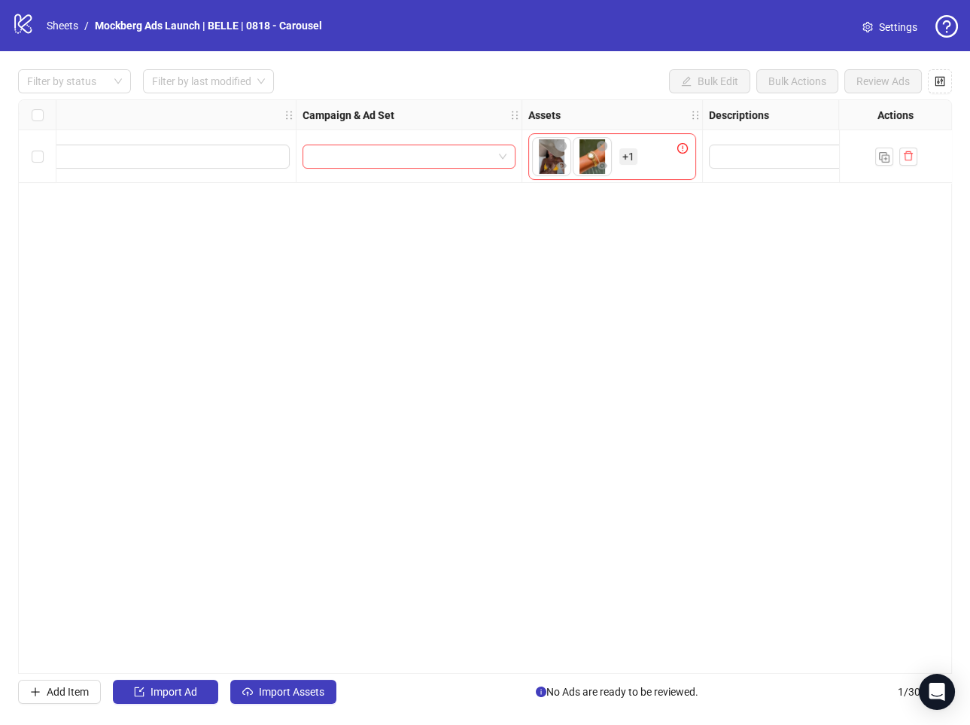
click at [616, 150] on div "To pick up a draggable item, press the space bar. While dragging, use the arrow…" at bounding box center [584, 156] width 105 height 39
click at [622, 153] on span "+ 1" at bounding box center [628, 156] width 18 height 17
